Goal: Information Seeking & Learning: Understand process/instructions

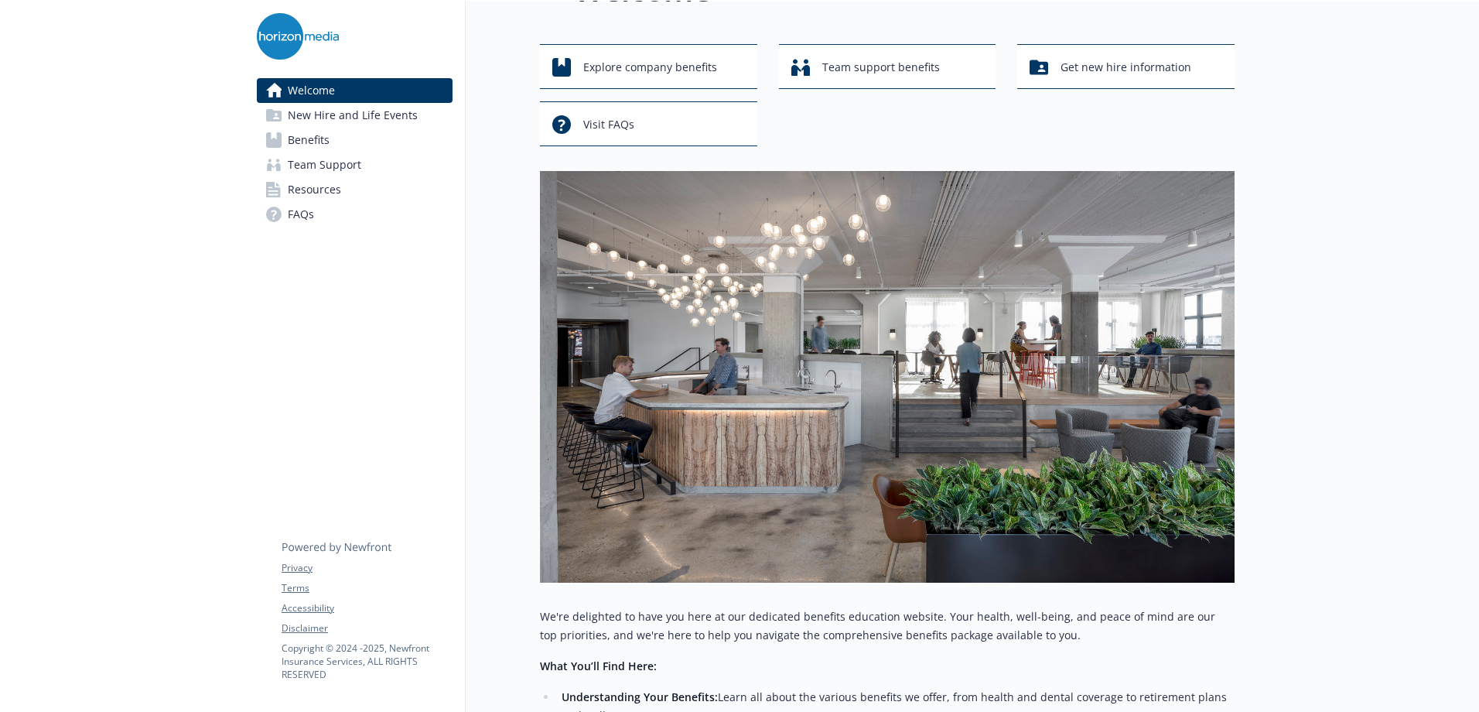
scroll to position [77, 0]
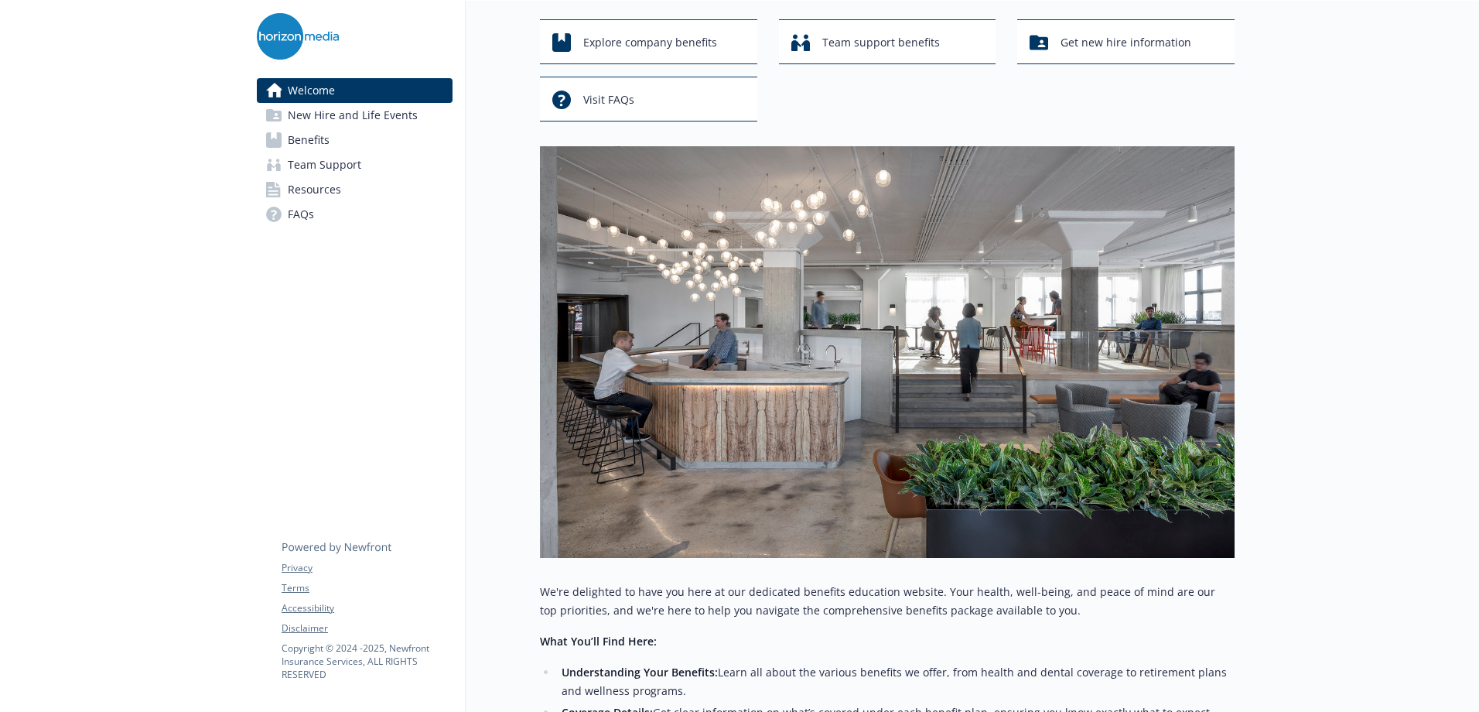
click at [312, 139] on span "Benefits" at bounding box center [309, 140] width 42 height 25
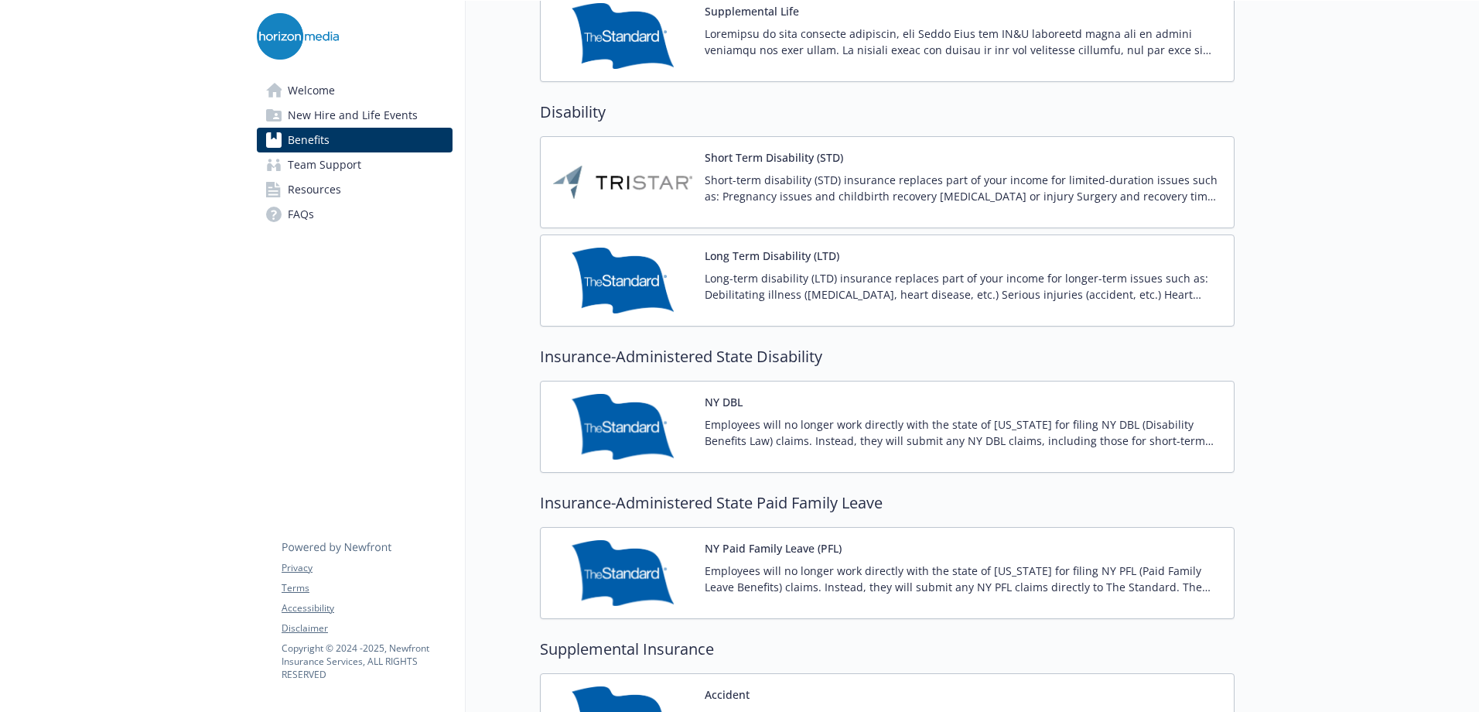
scroll to position [1315, 0]
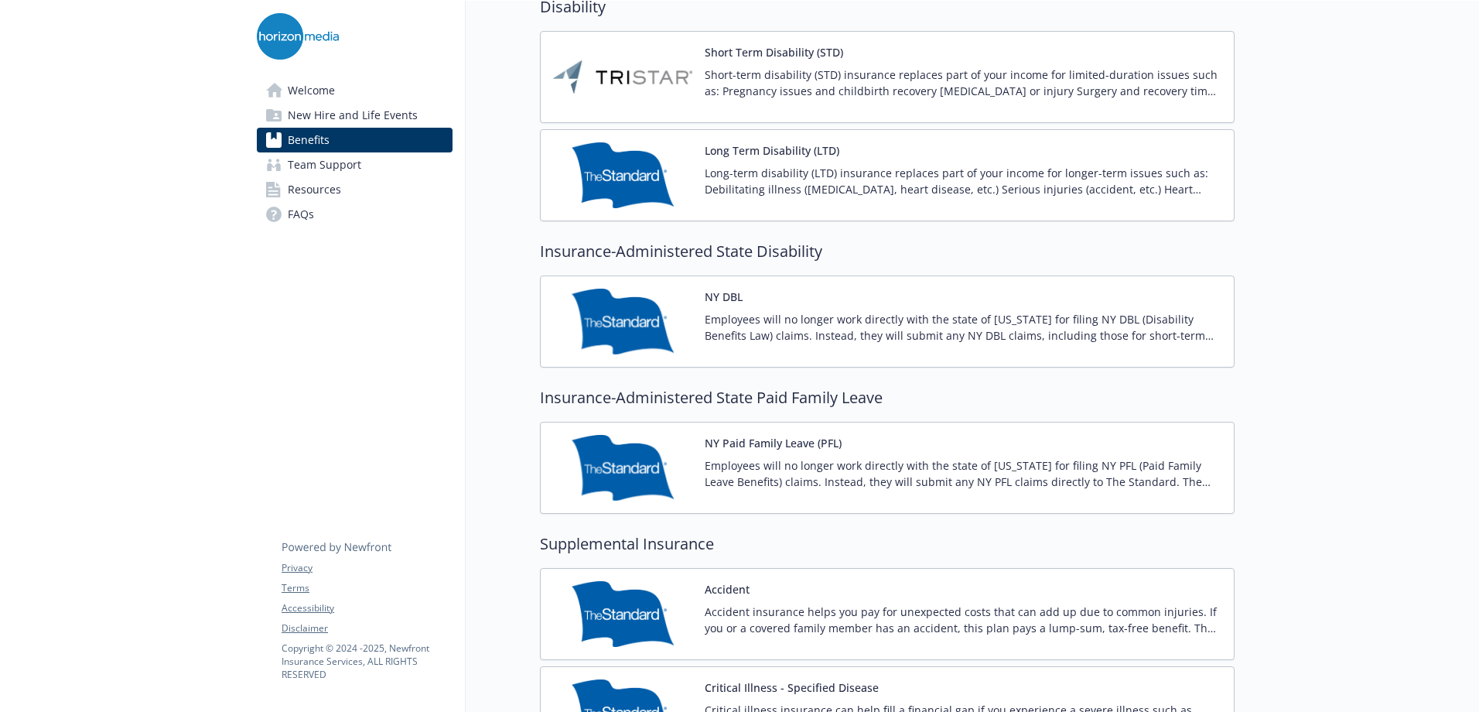
click at [792, 453] on div "NY Paid Family Leave (PFL) Employees will no longer work directly with the stat…" at bounding box center [963, 468] width 517 height 66
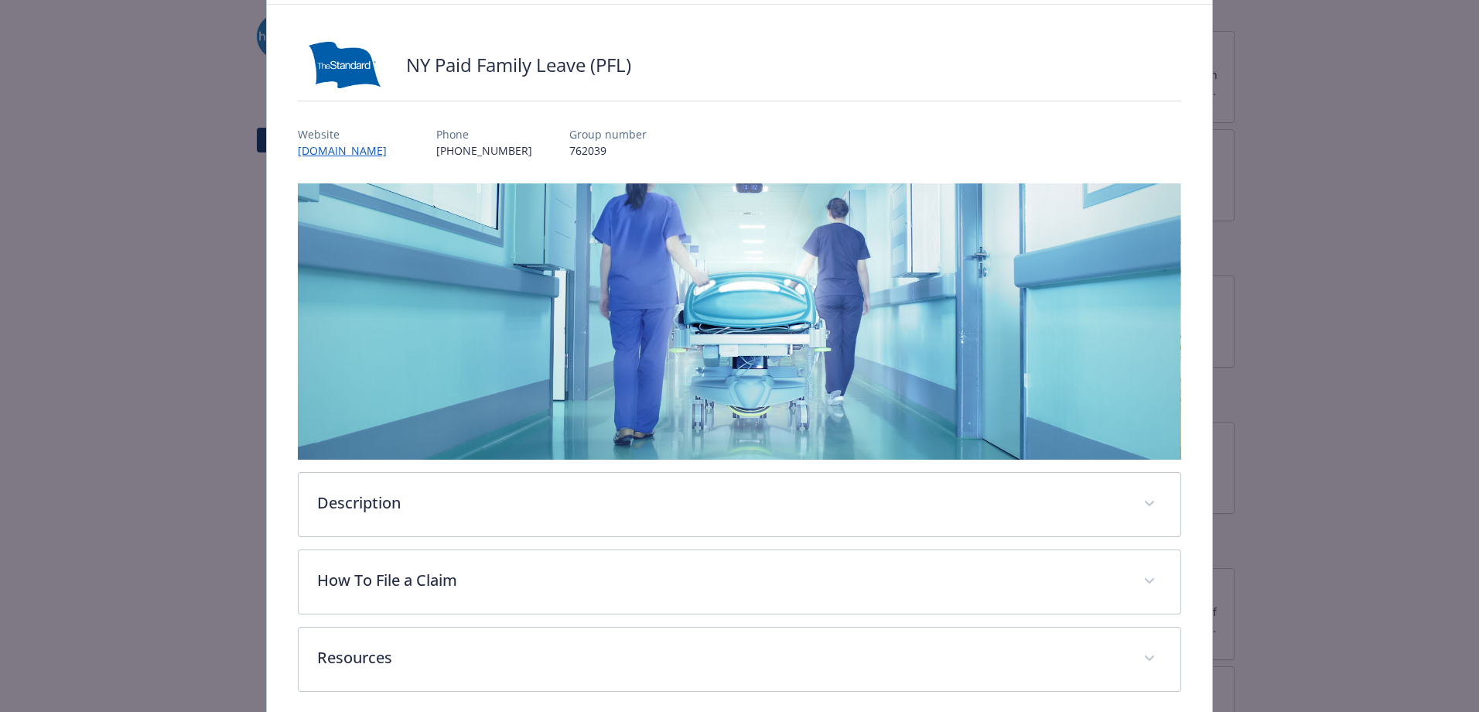
scroll to position [142, 0]
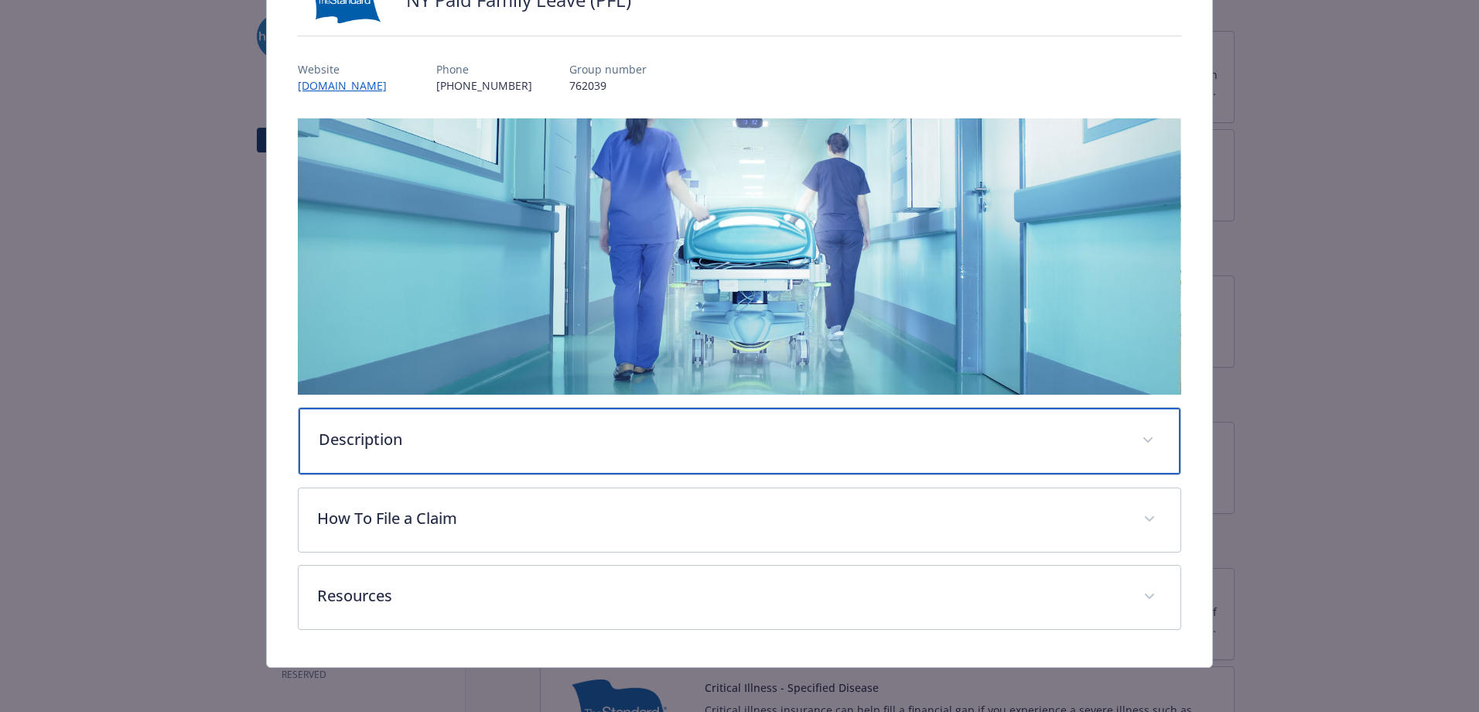
click at [1143, 438] on icon "details for plan Insurance-Administered State Paid Family Leave - NY Paid Famil…" at bounding box center [1147, 440] width 9 height 6
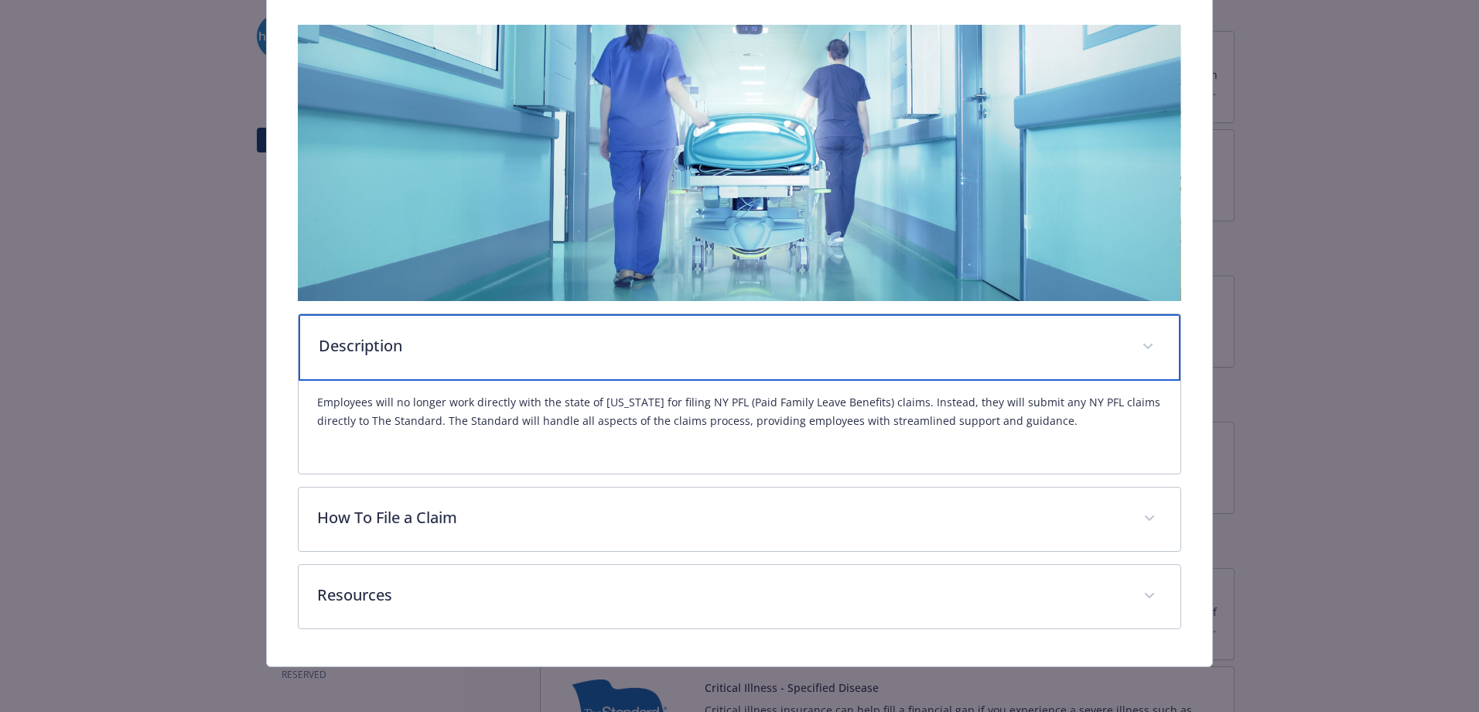
scroll to position [238, 0]
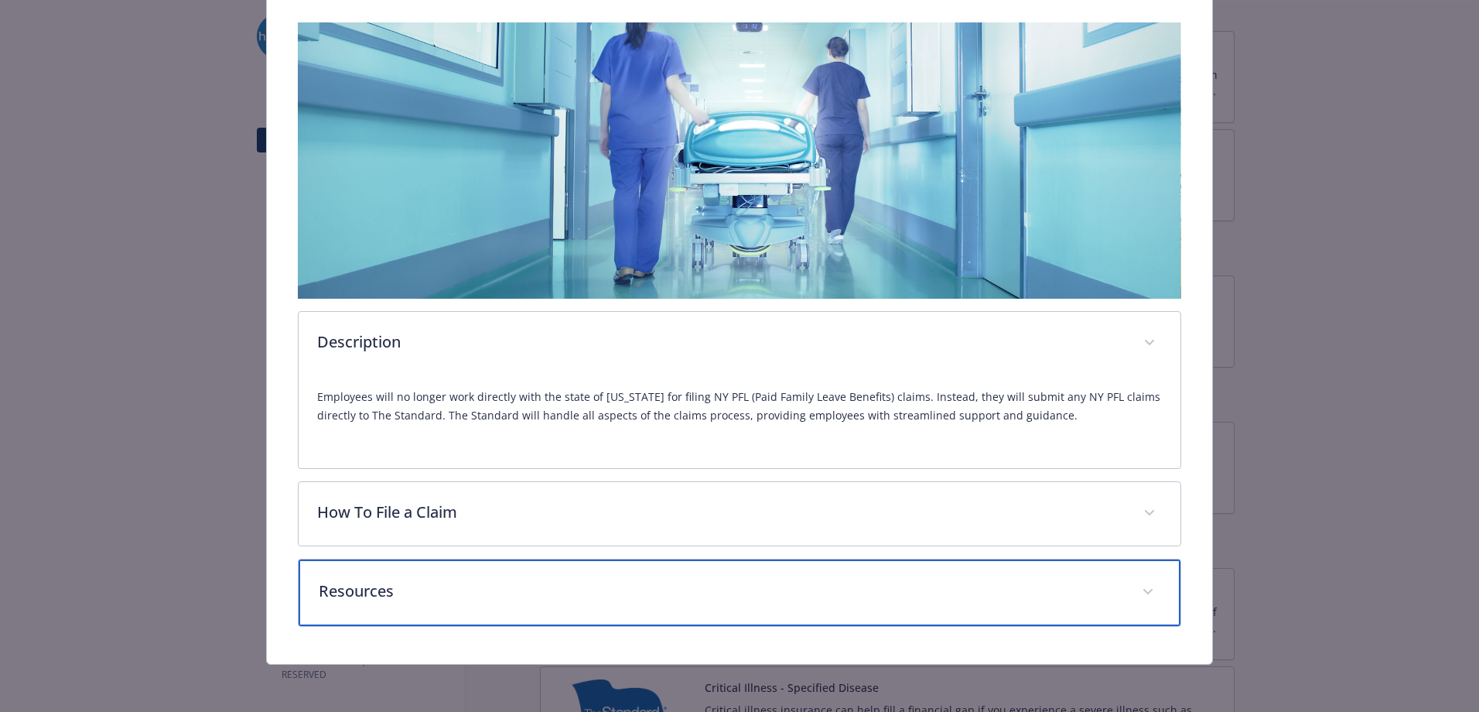
click at [1143, 590] on icon "details for plan Insurance-Administered State Paid Family Leave - NY Paid Famil…" at bounding box center [1147, 592] width 9 height 6
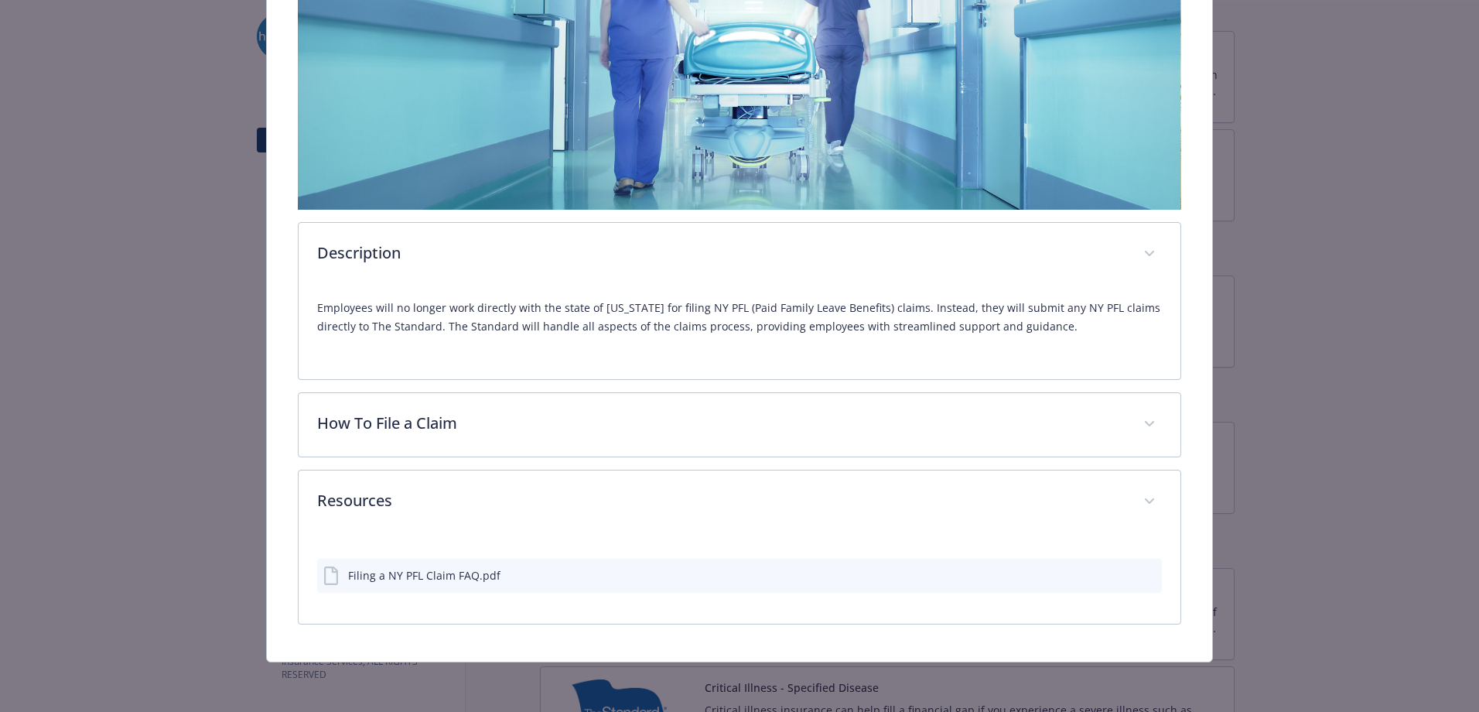
scroll to position [325, 0]
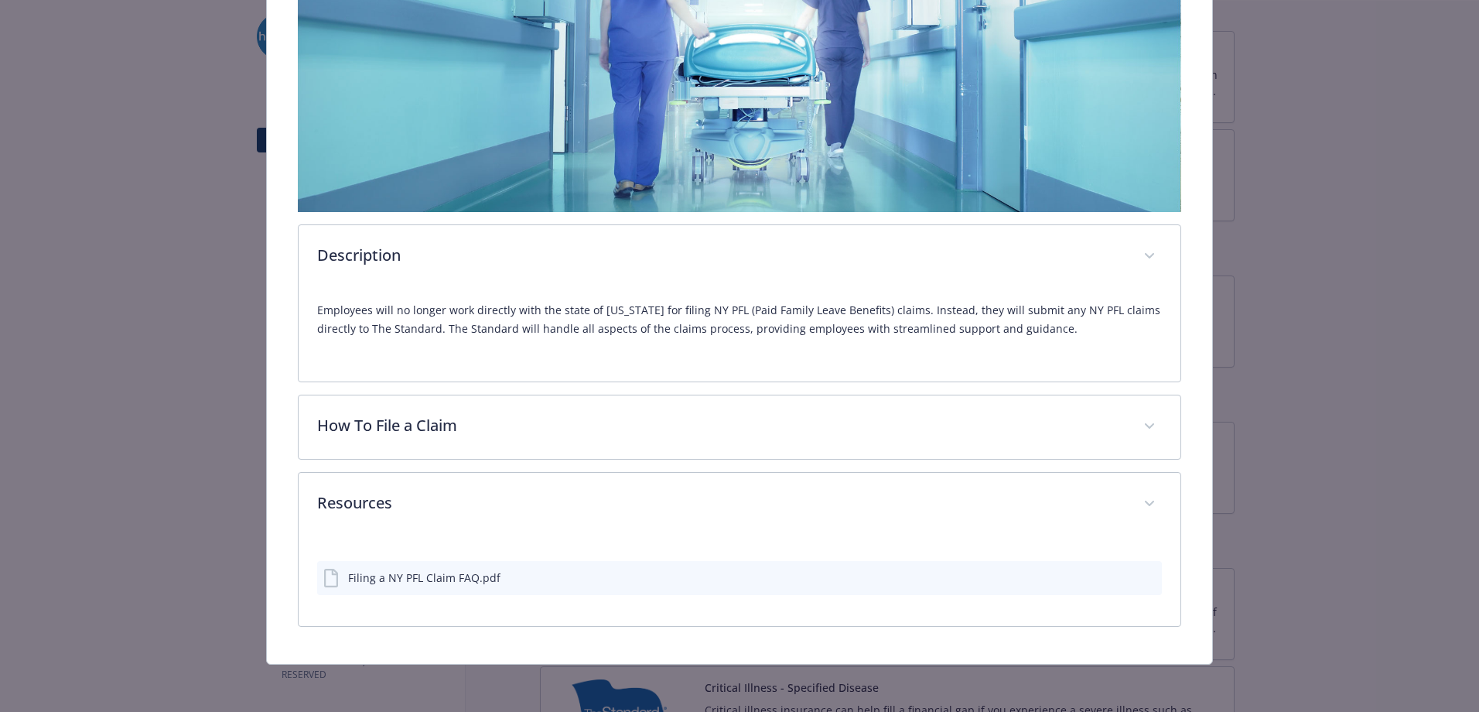
click at [1140, 572] on icon "preview file" at bounding box center [1147, 577] width 14 height 11
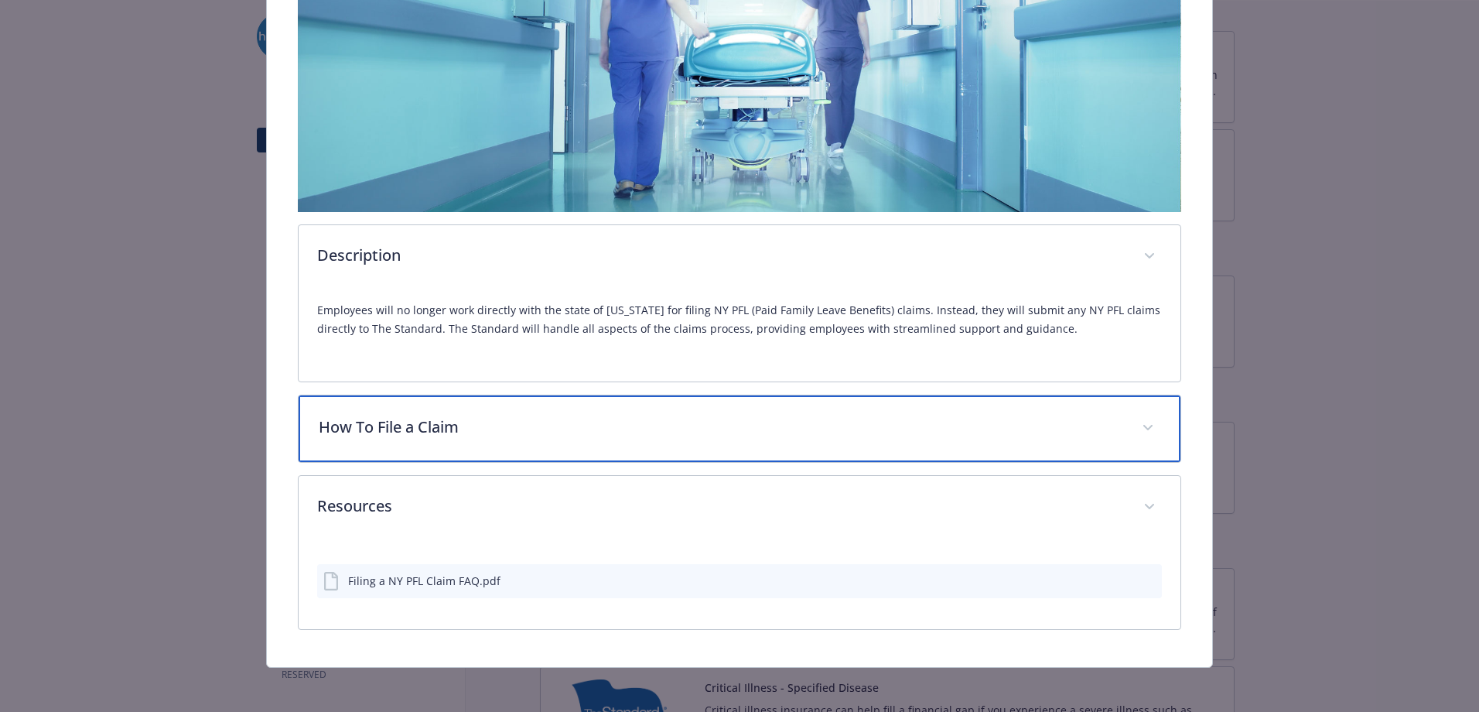
click at [1142, 418] on span "details for plan Insurance-Administered State Paid Family Leave - NY Paid Famil…" at bounding box center [1148, 427] width 25 height 25
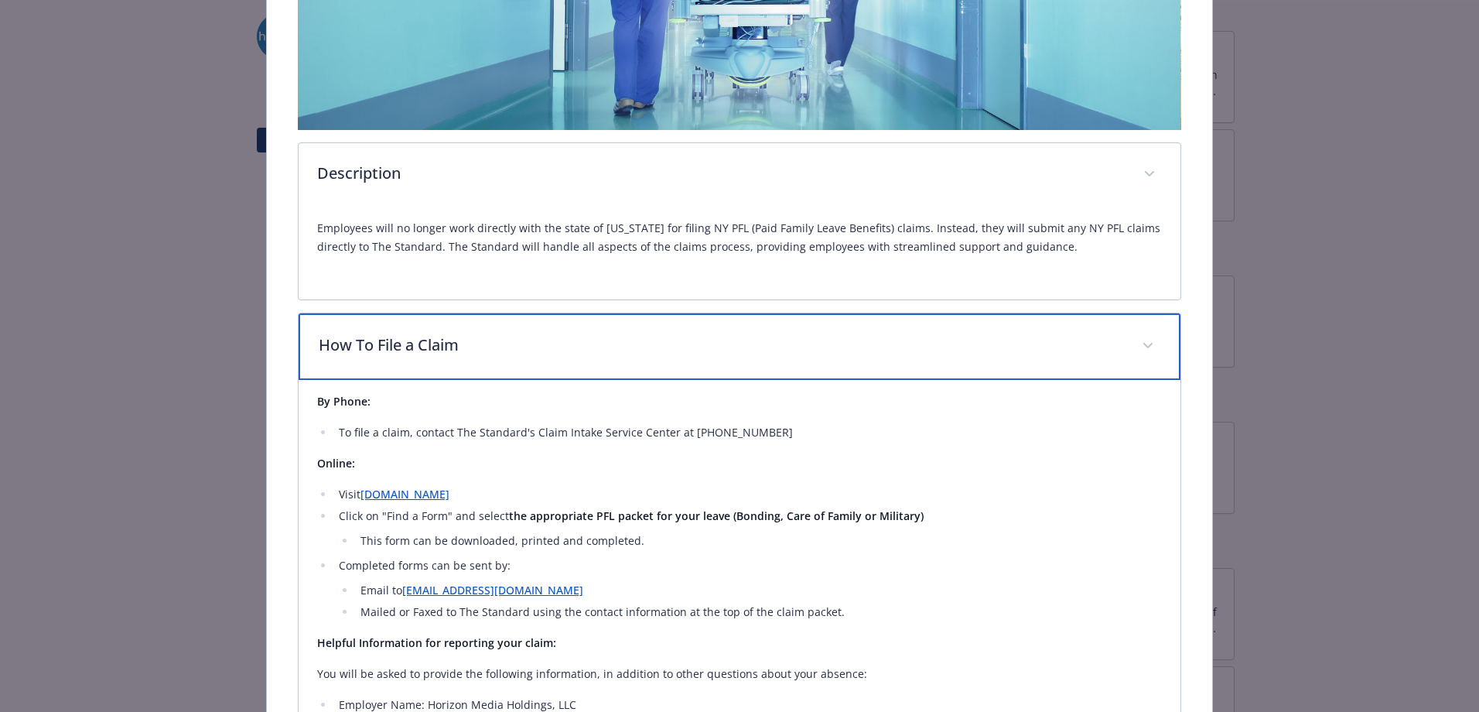
scroll to position [480, 0]
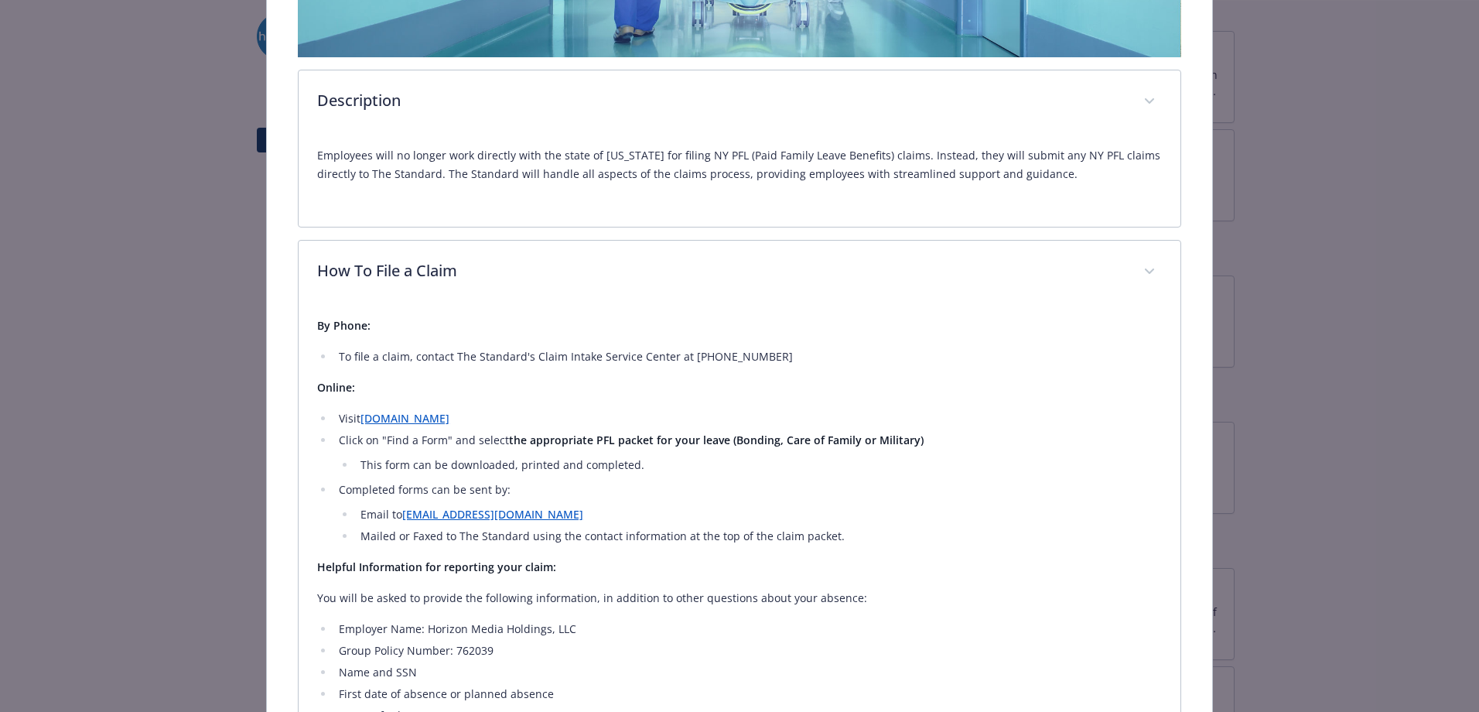
click at [410, 422] on link "[DOMAIN_NAME]" at bounding box center [404, 418] width 89 height 15
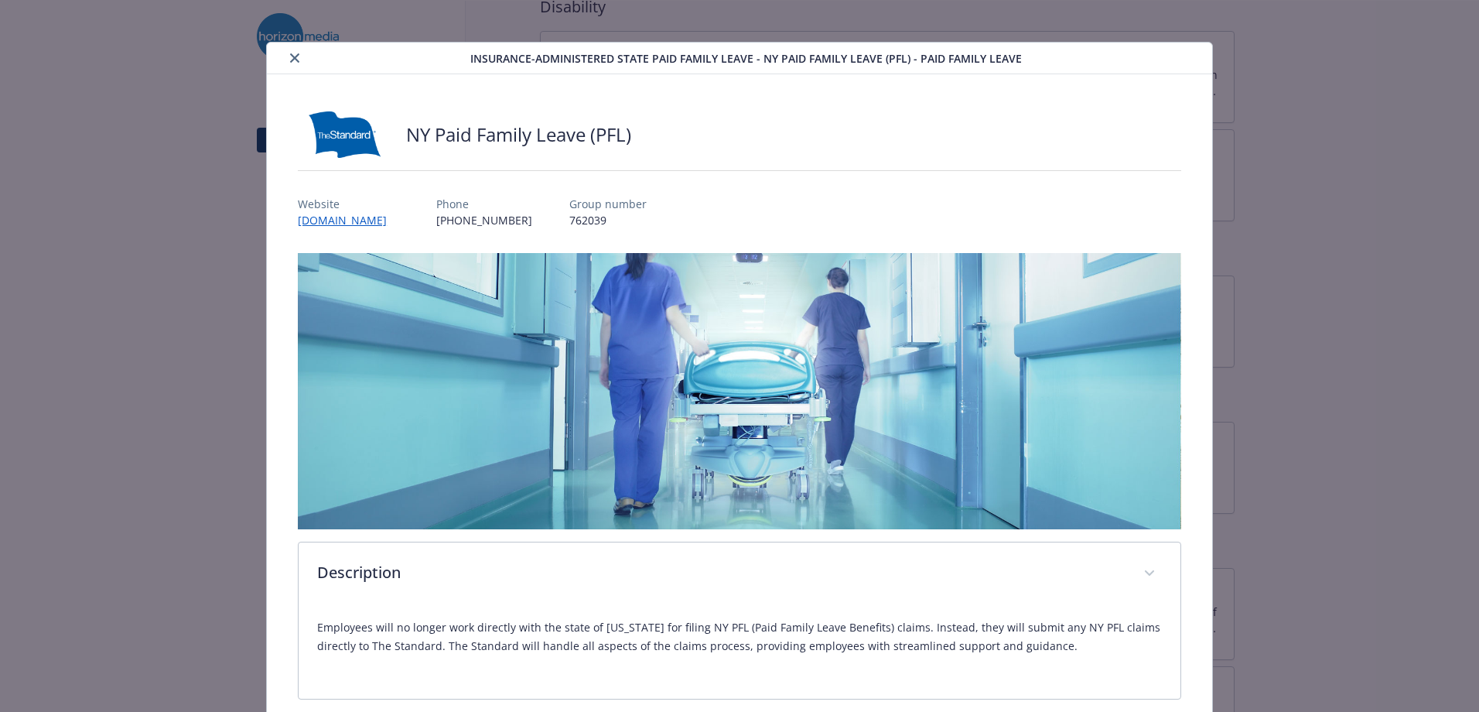
scroll to position [0, 0]
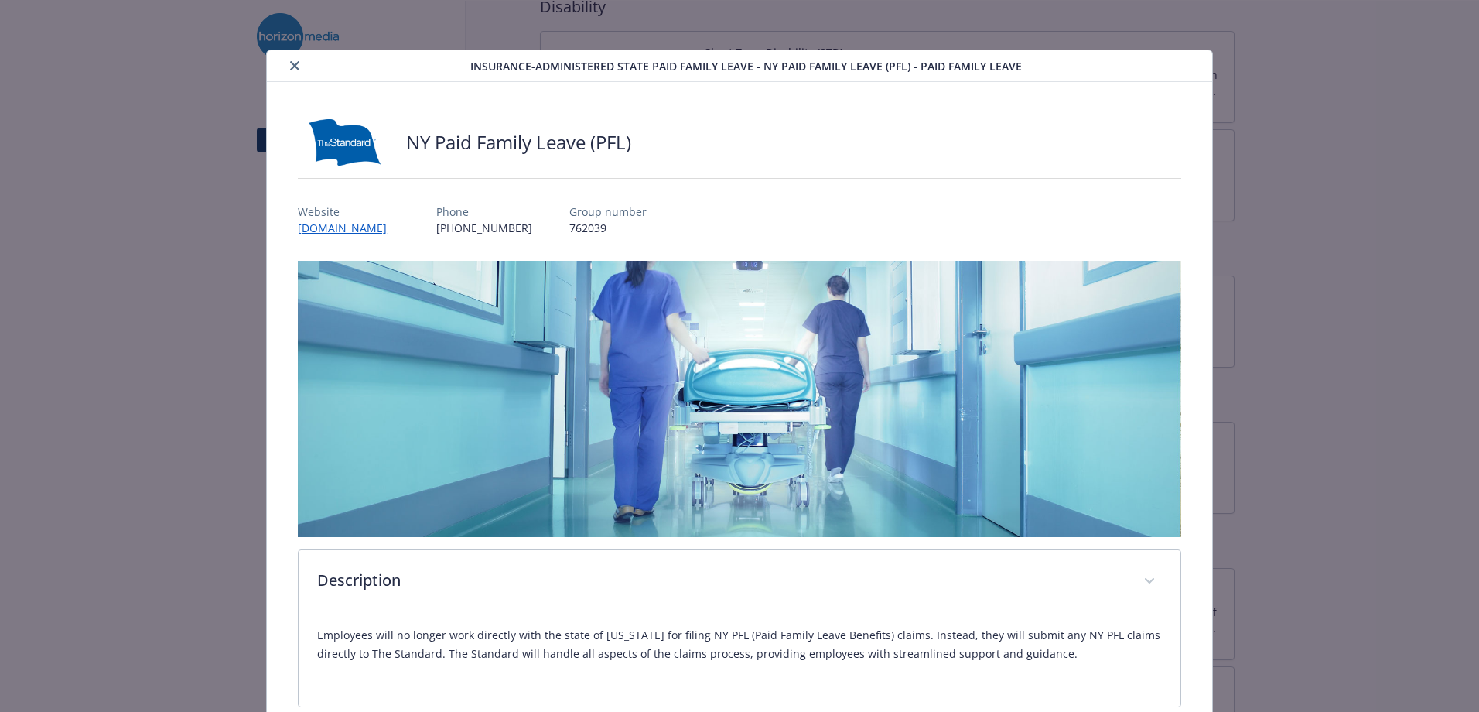
click at [869, 524] on img "details for plan Insurance-Administered State Paid Family Leave - NY Paid Famil…" at bounding box center [739, 399] width 883 height 276
drag, startPoint x: 1347, startPoint y: 234, endPoint x: 927, endPoint y: 2, distance: 479.9
click at [1340, 230] on div "Insurance-Administered State Paid Family Leave - NY Paid Family Leave (PFL) - P…" at bounding box center [739, 356] width 1479 height 712
